Goal: Task Accomplishment & Management: Manage account settings

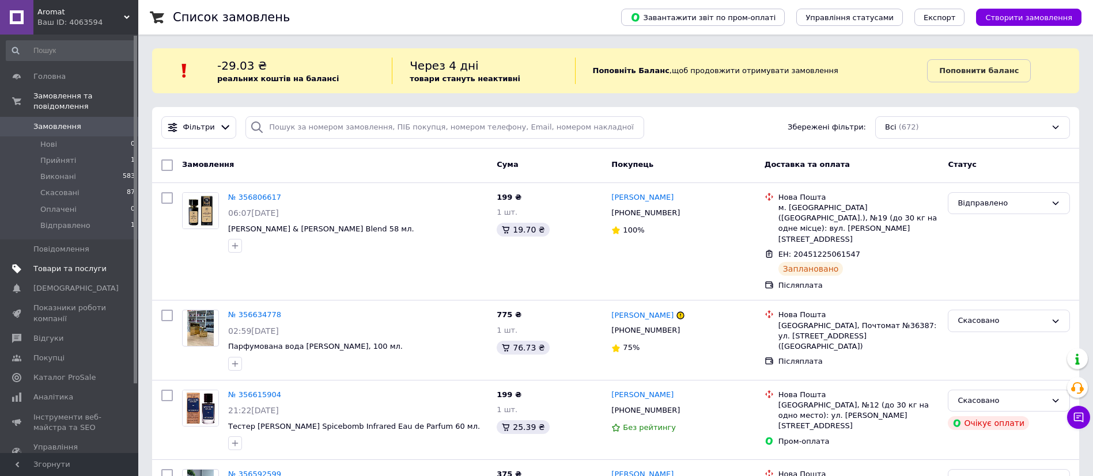
click at [107, 264] on span at bounding box center [123, 269] width 32 height 10
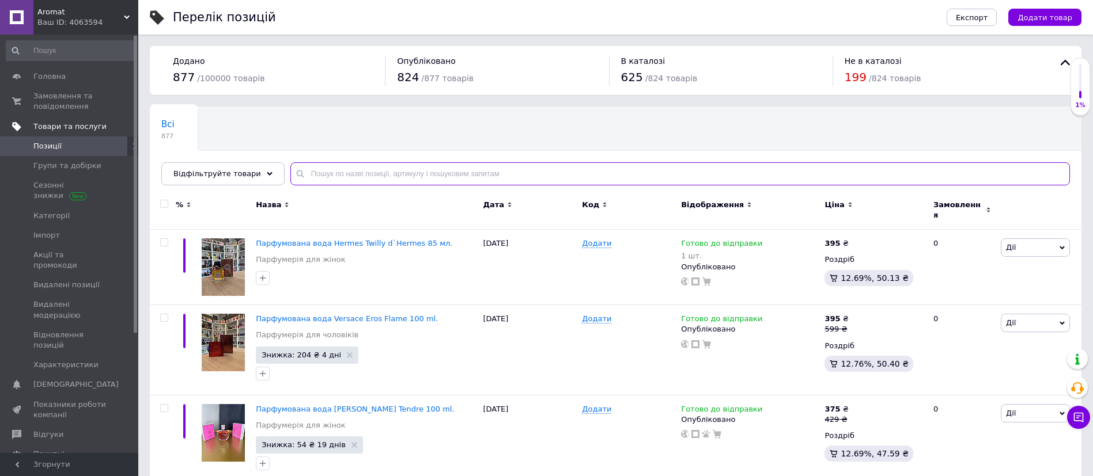
click at [338, 177] on input "text" at bounding box center [679, 173] width 779 height 23
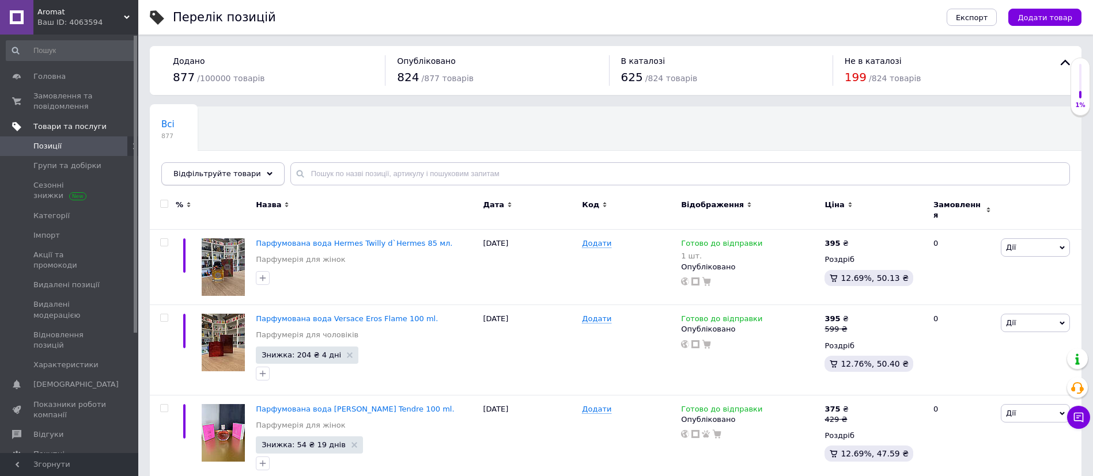
click at [249, 182] on div "Відфільтруйте товари" at bounding box center [222, 173] width 123 height 23
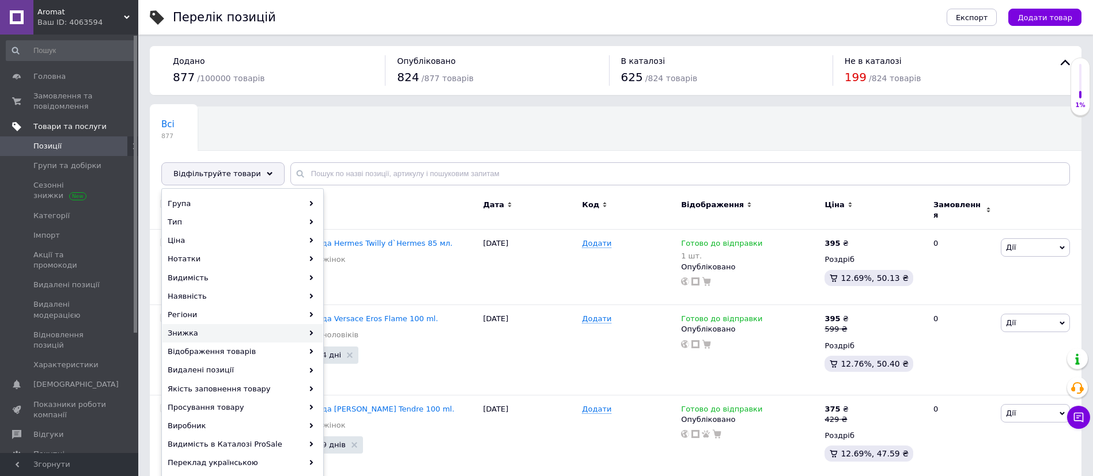
click at [302, 335] on div "Знижка" at bounding box center [242, 333] width 160 height 18
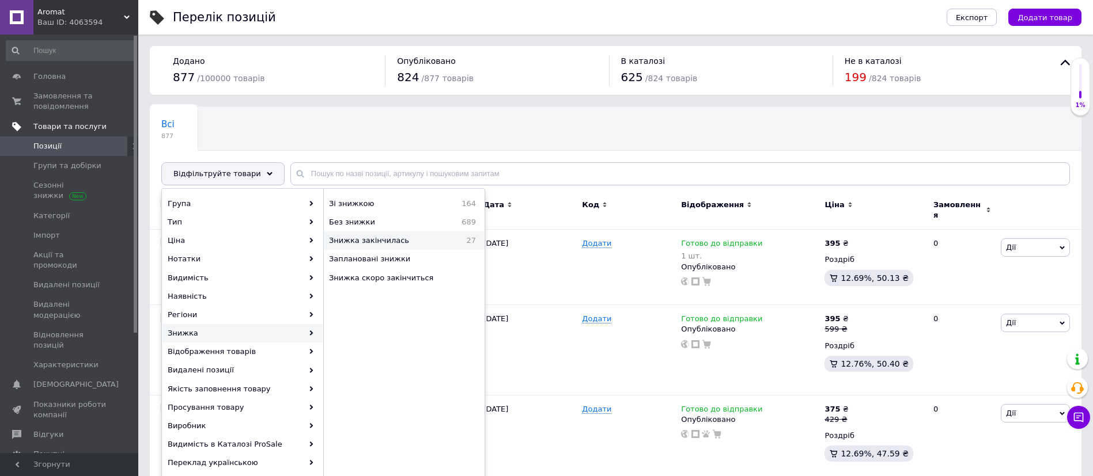
click at [371, 244] on span "Знижка закінчилась" at bounding box center [390, 241] width 123 height 10
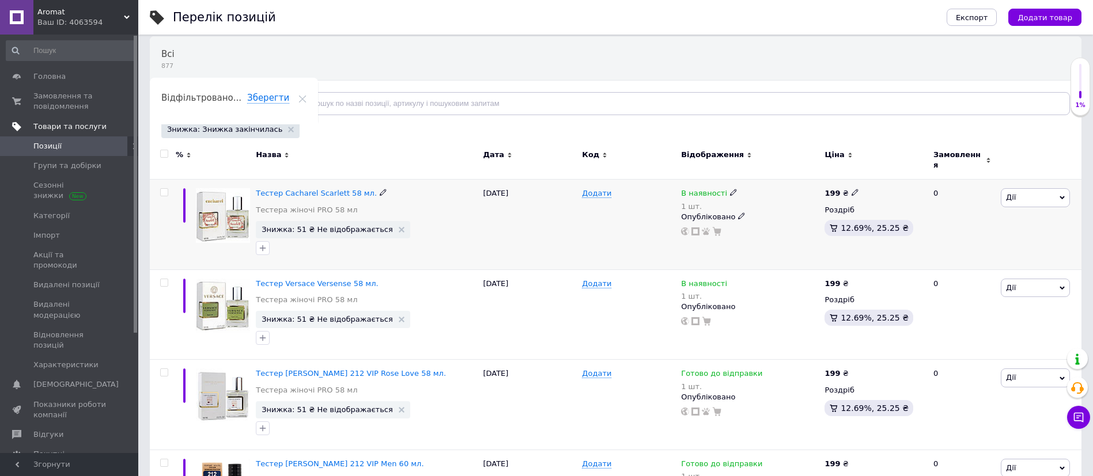
scroll to position [86, 0]
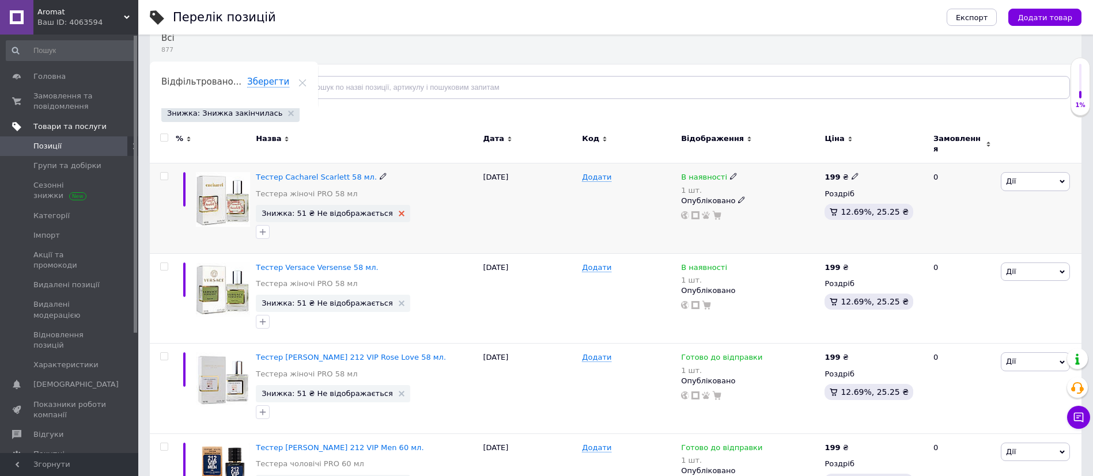
click at [399, 211] on use at bounding box center [402, 214] width 6 height 6
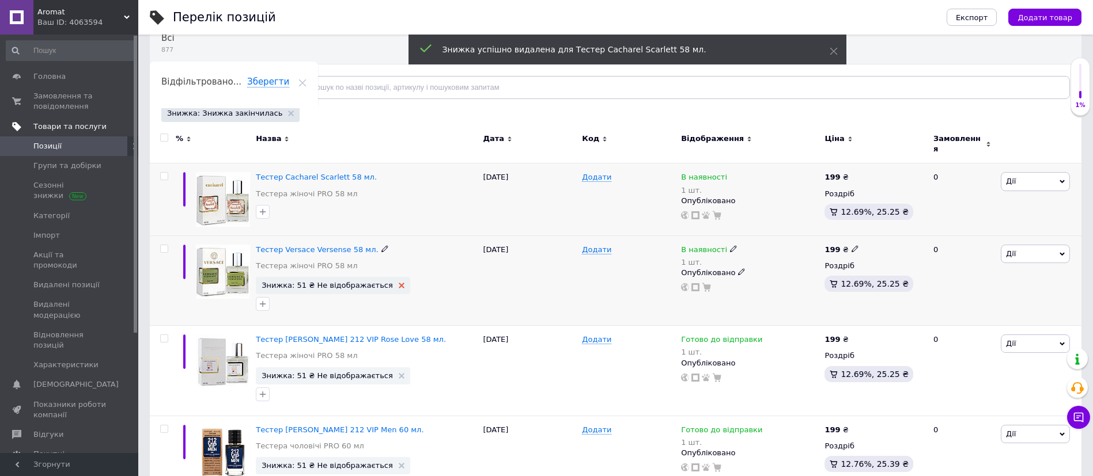
click at [399, 283] on icon at bounding box center [402, 286] width 6 height 6
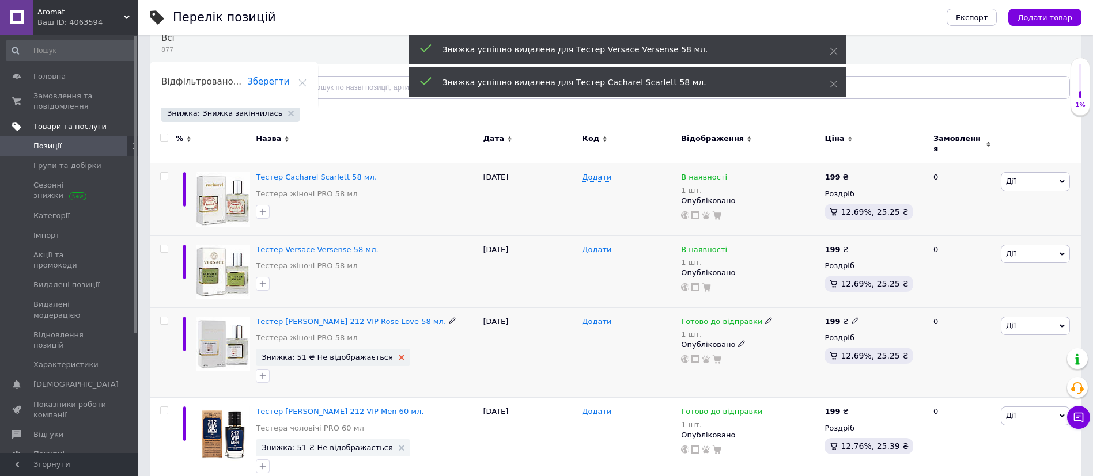
click at [399, 355] on use at bounding box center [402, 358] width 6 height 6
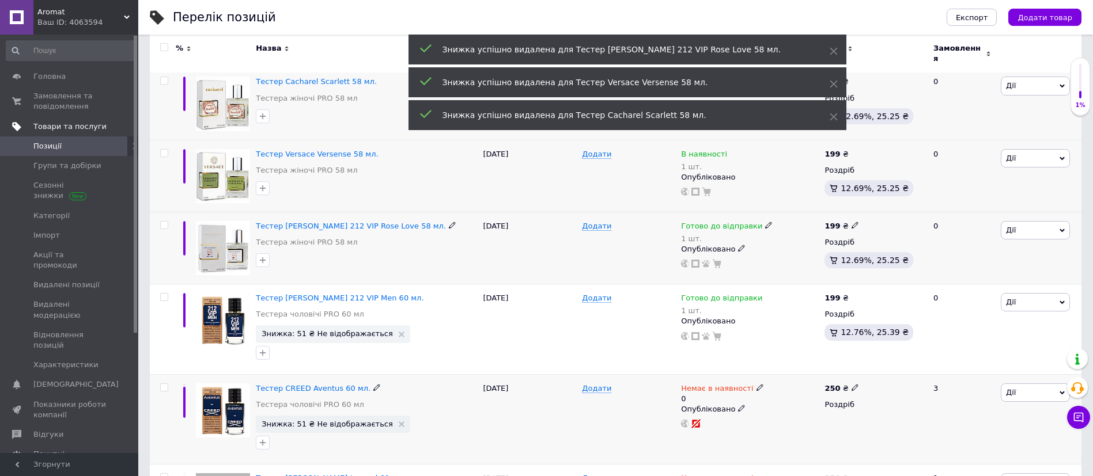
scroll to position [259, 0]
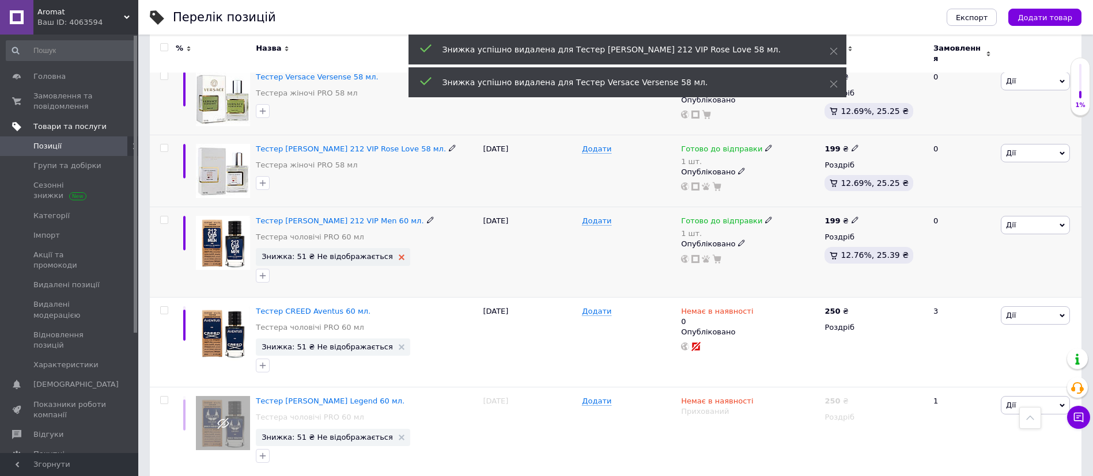
click at [399, 255] on use at bounding box center [402, 258] width 6 height 6
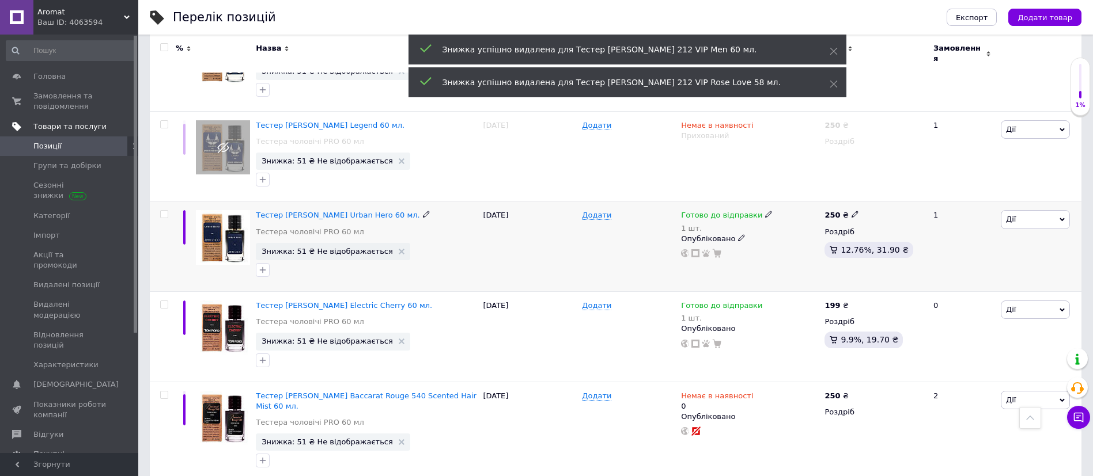
scroll to position [518, 0]
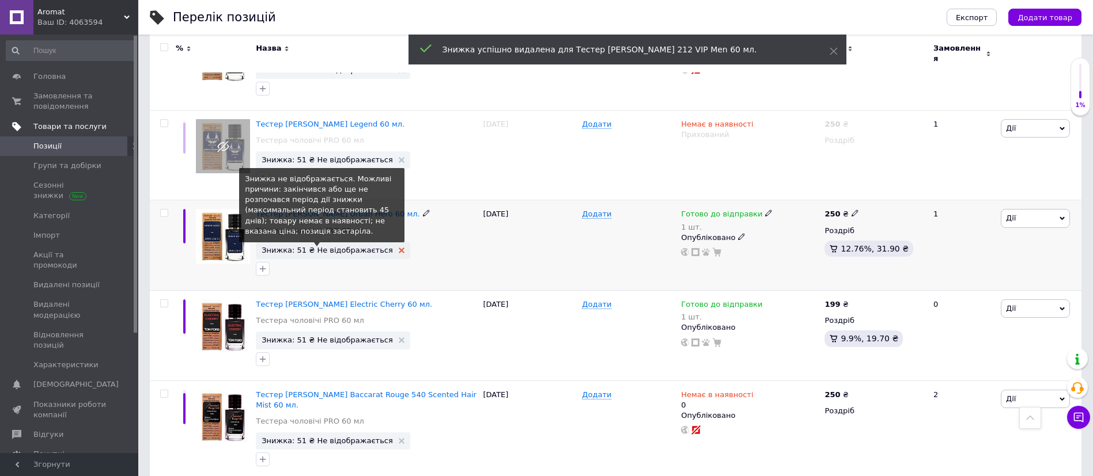
click at [399, 248] on icon at bounding box center [402, 251] width 6 height 6
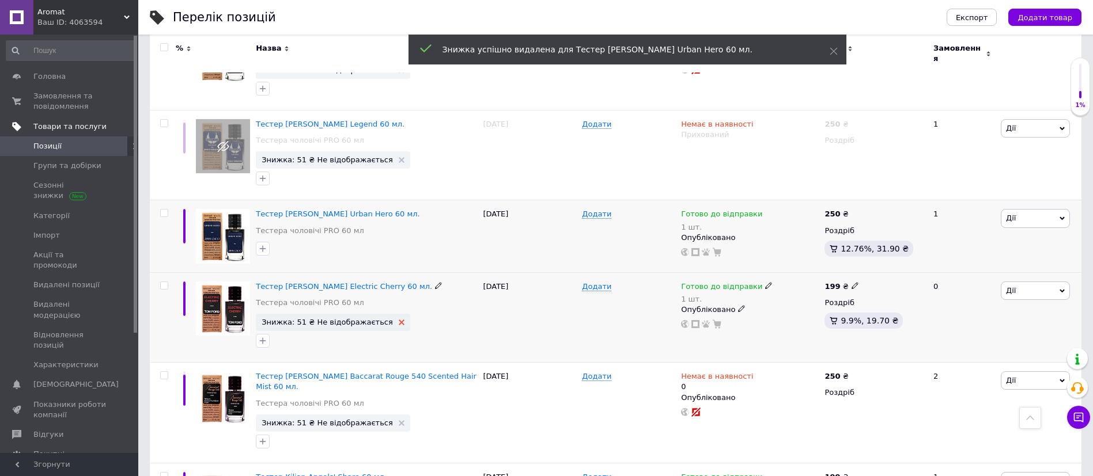
click at [399, 320] on icon at bounding box center [402, 323] width 6 height 6
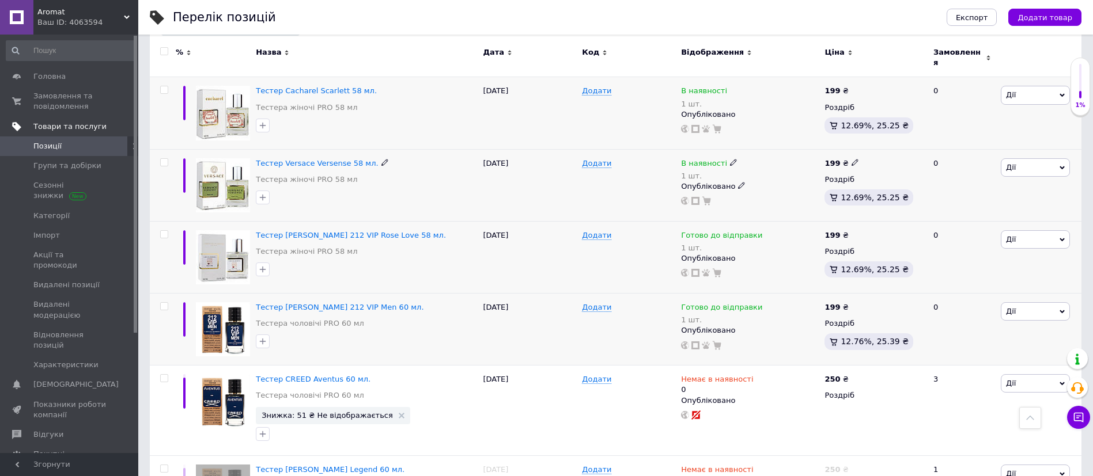
scroll to position [0, 0]
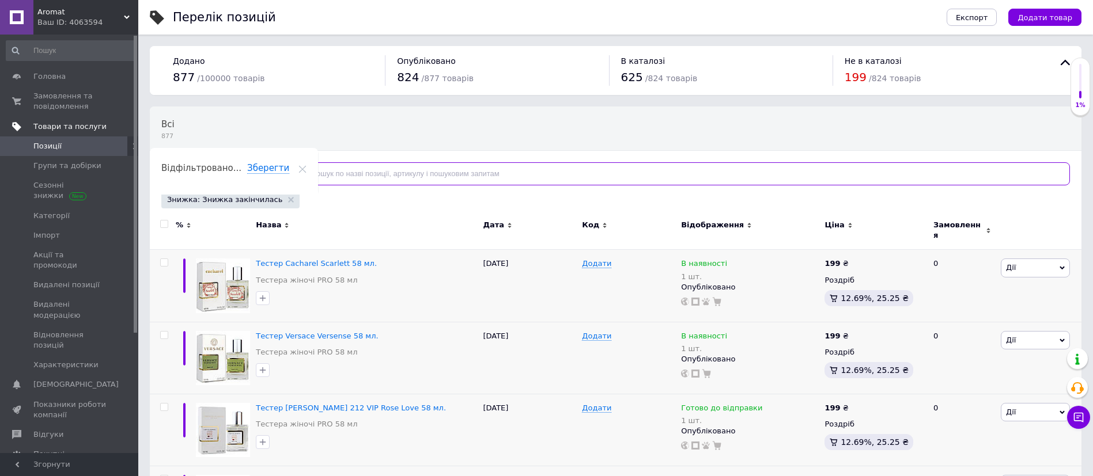
drag, startPoint x: 368, startPoint y: 183, endPoint x: 262, endPoint y: 176, distance: 106.2
click at [362, 181] on input "text" at bounding box center [679, 173] width 779 height 23
click at [175, 132] on div "Всі 877" at bounding box center [174, 129] width 48 height 44
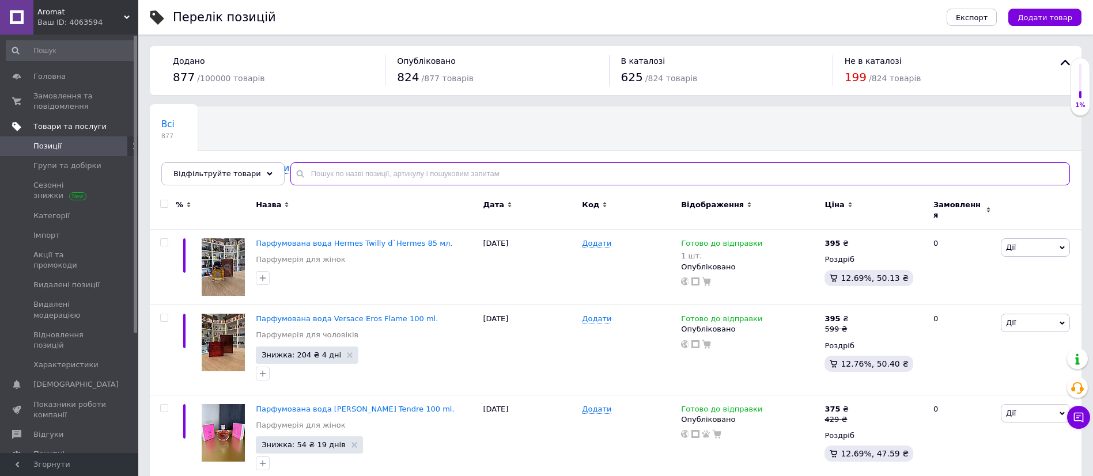
click at [396, 167] on input "text" at bounding box center [679, 173] width 779 height 23
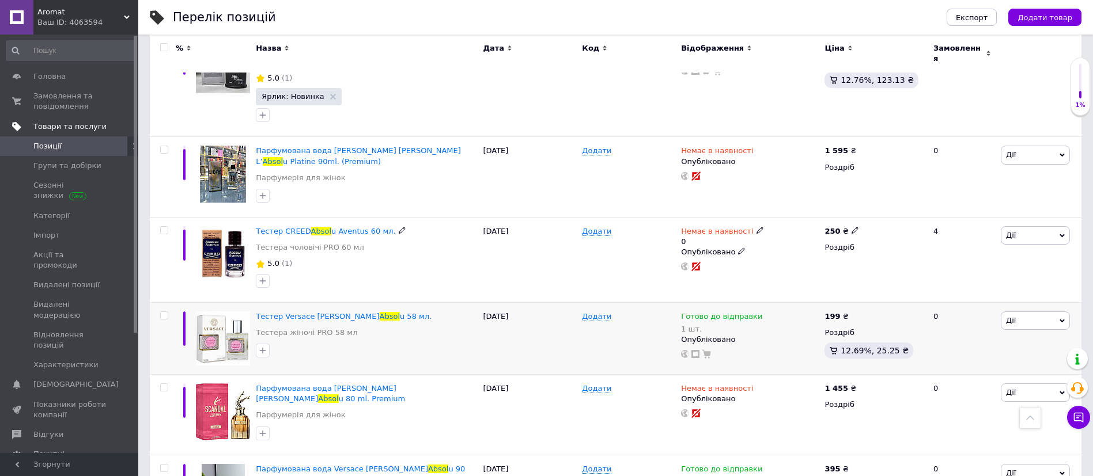
scroll to position [542, 0]
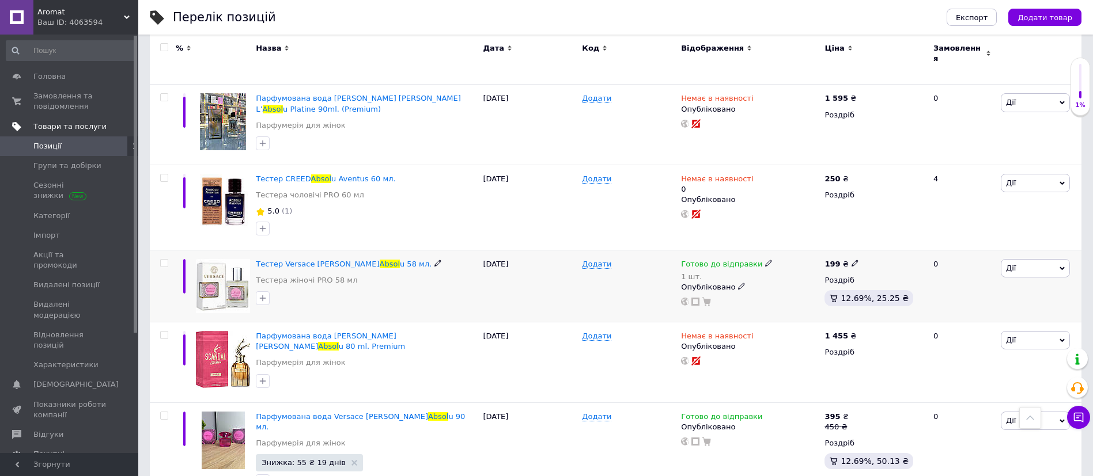
type input "Absol"
click at [765, 260] on use at bounding box center [768, 263] width 6 height 6
click at [786, 298] on li "Немає в наявності" at bounding box center [827, 306] width 109 height 16
click at [798, 288] on input "1" at bounding box center [816, 299] width 88 height 23
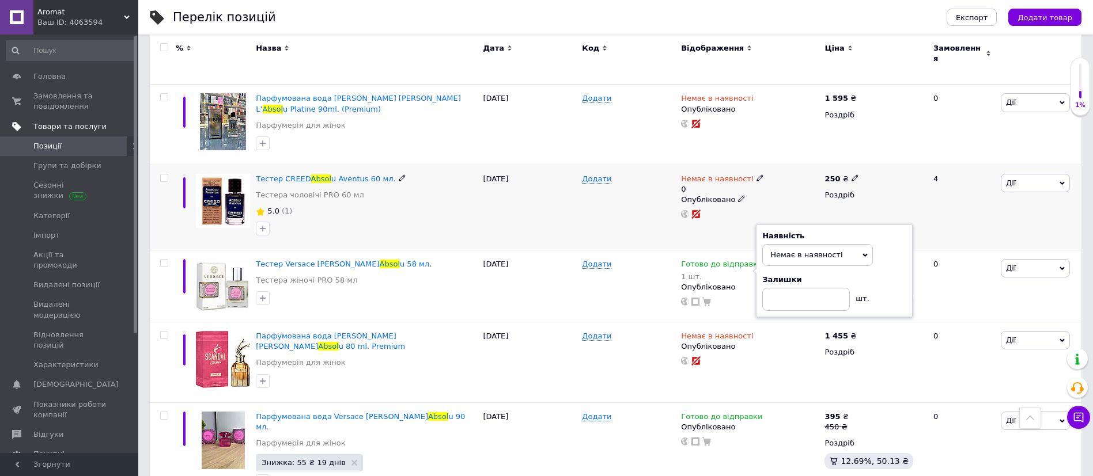
click at [480, 190] on div "[DATE]" at bounding box center [529, 207] width 99 height 85
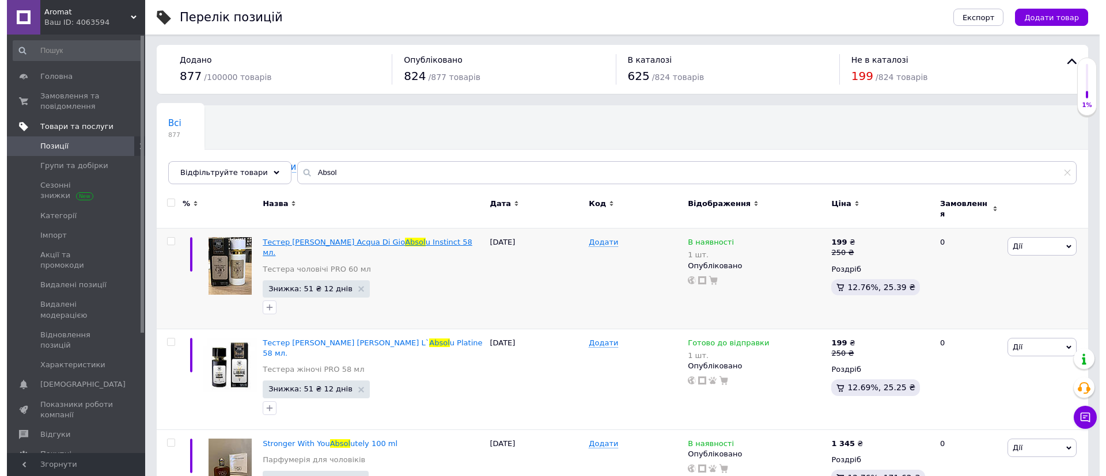
scroll to position [0, 0]
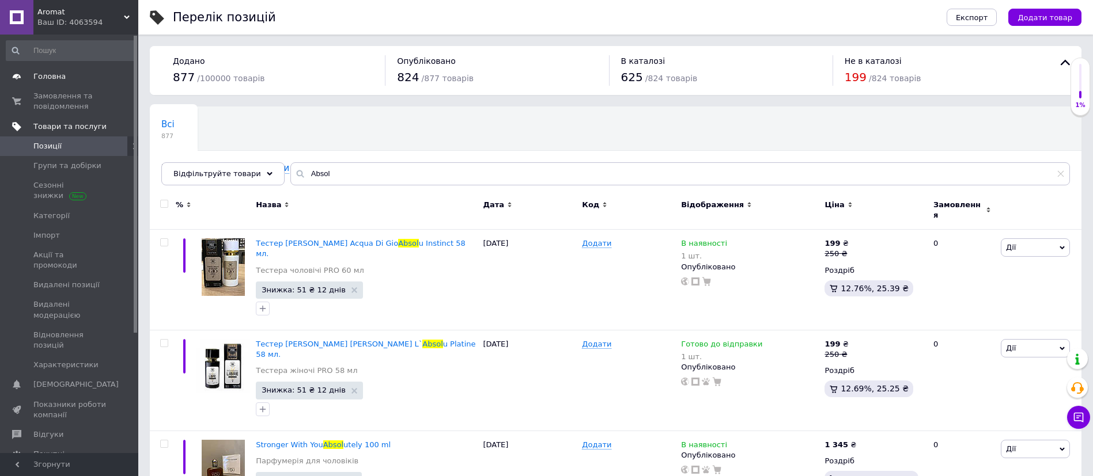
click at [94, 78] on span "Головна" at bounding box center [69, 76] width 73 height 10
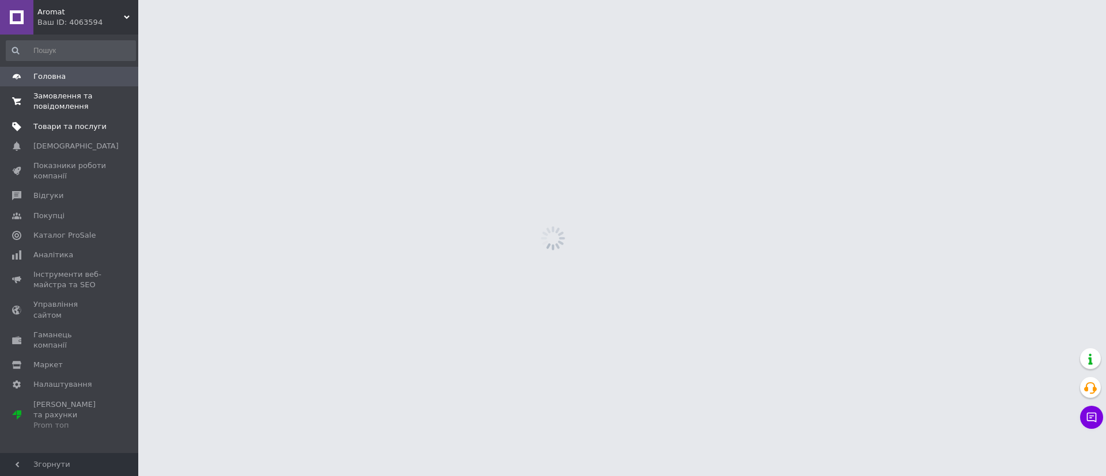
click at [81, 113] on link "Замовлення та повідомлення 0 0" at bounding box center [71, 101] width 142 height 30
